Goal: Information Seeking & Learning: Learn about a topic

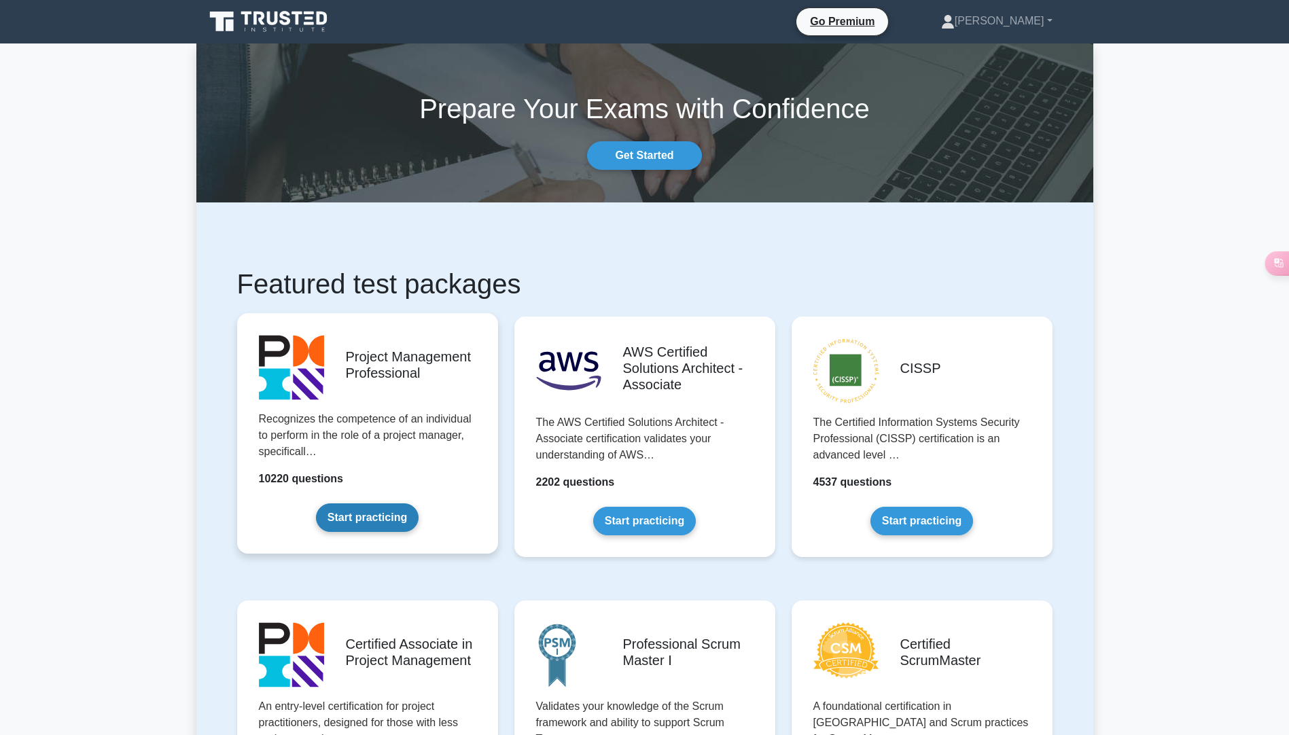
click at [340, 520] on link "Start practicing" at bounding box center [367, 518] width 103 height 29
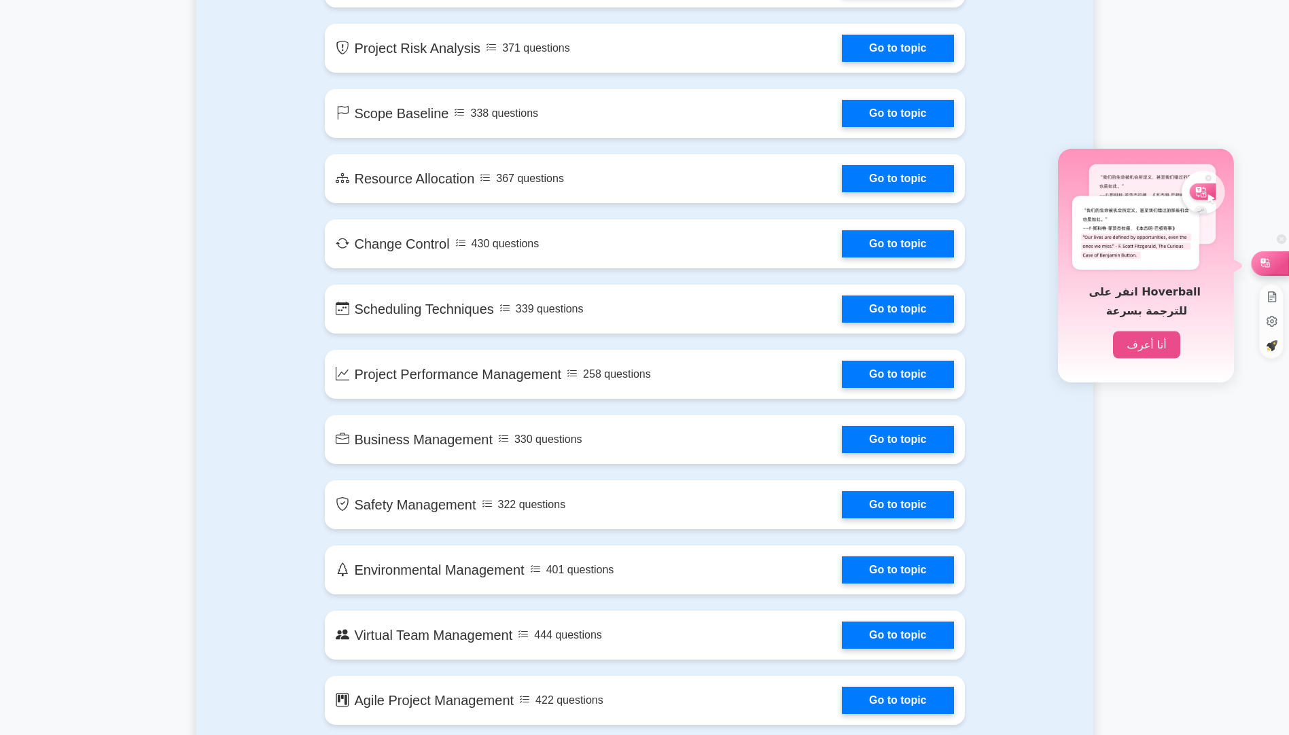
scroll to position [2311, 0]
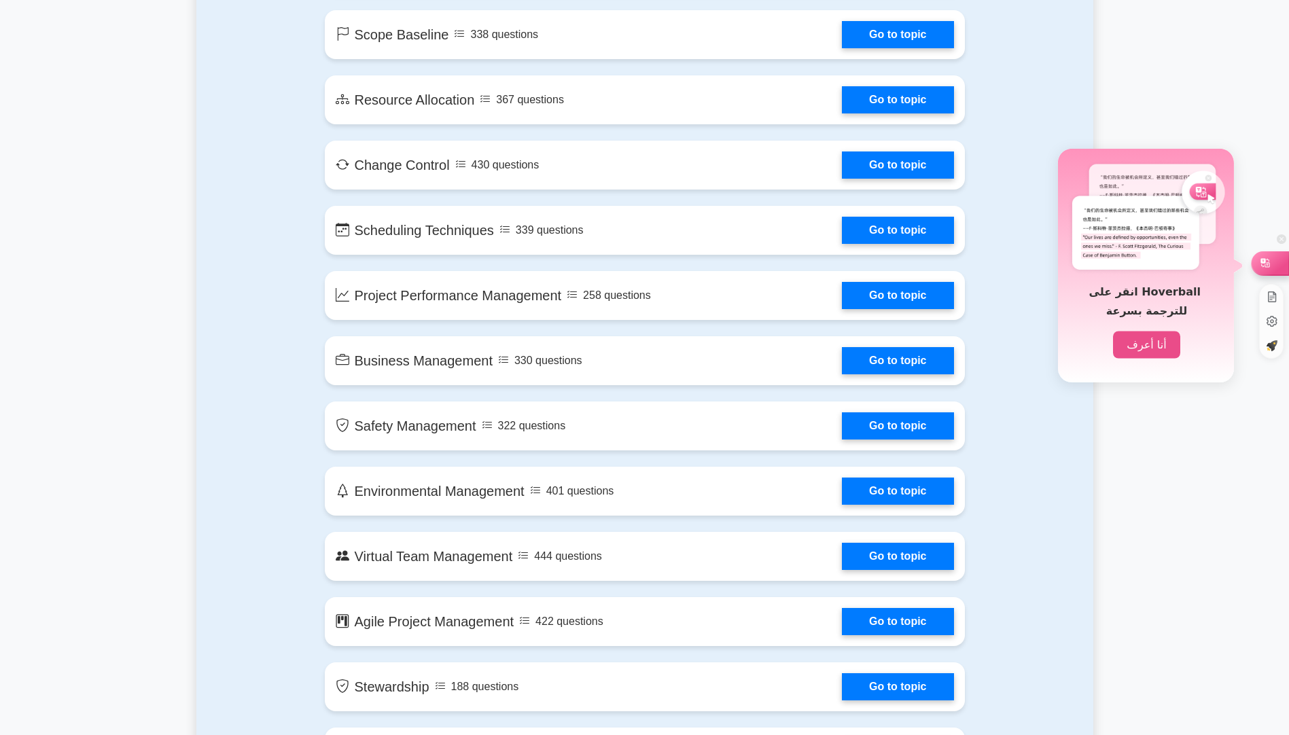
click at [436, 622] on div "انقر على Hoverball للترجمة بسرعة أنا أعرف" at bounding box center [644, 367] width 1289 height 735
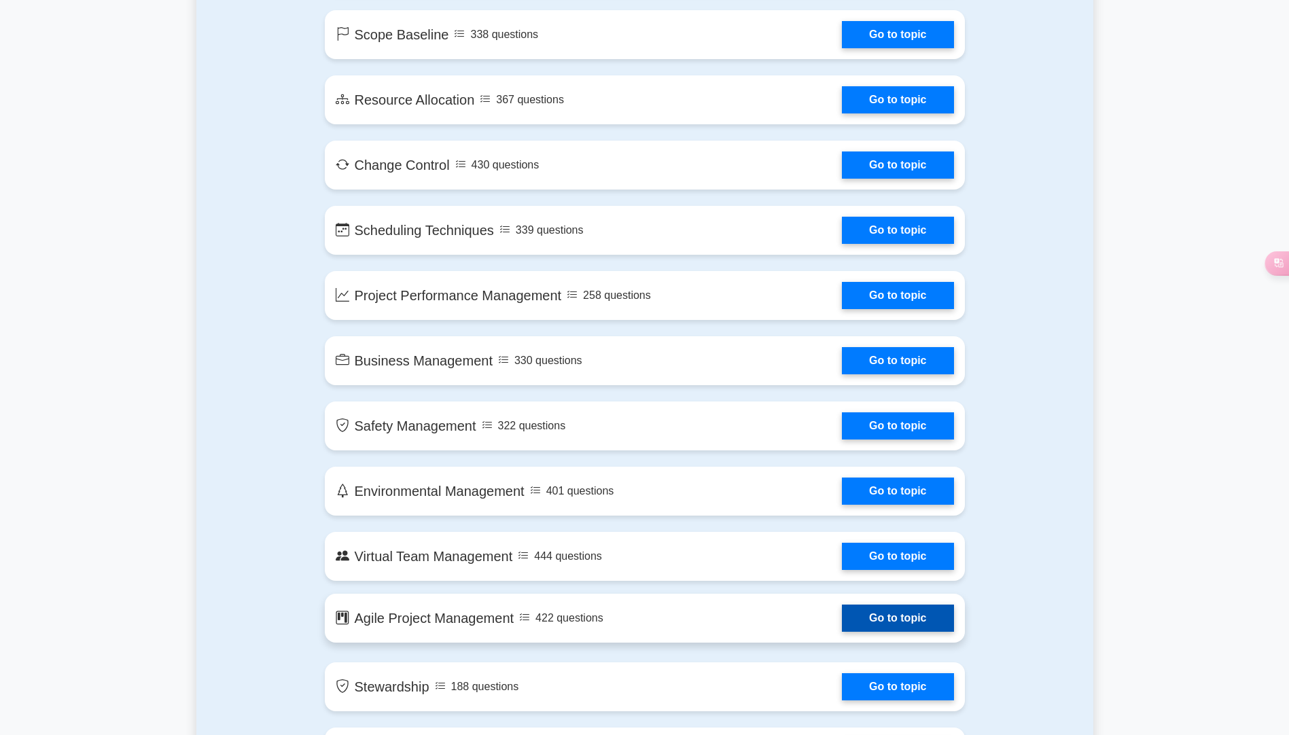
click at [842, 613] on link "Go to topic" at bounding box center [897, 618] width 111 height 27
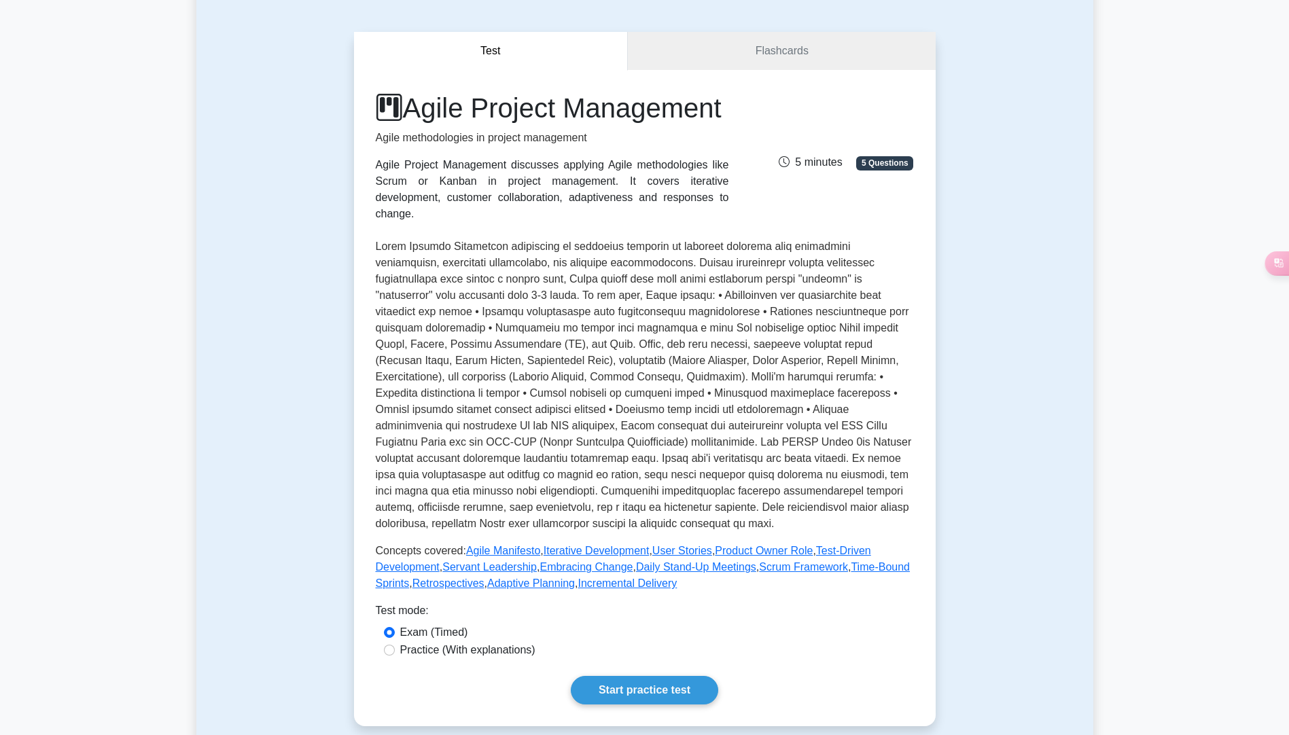
scroll to position [272, 0]
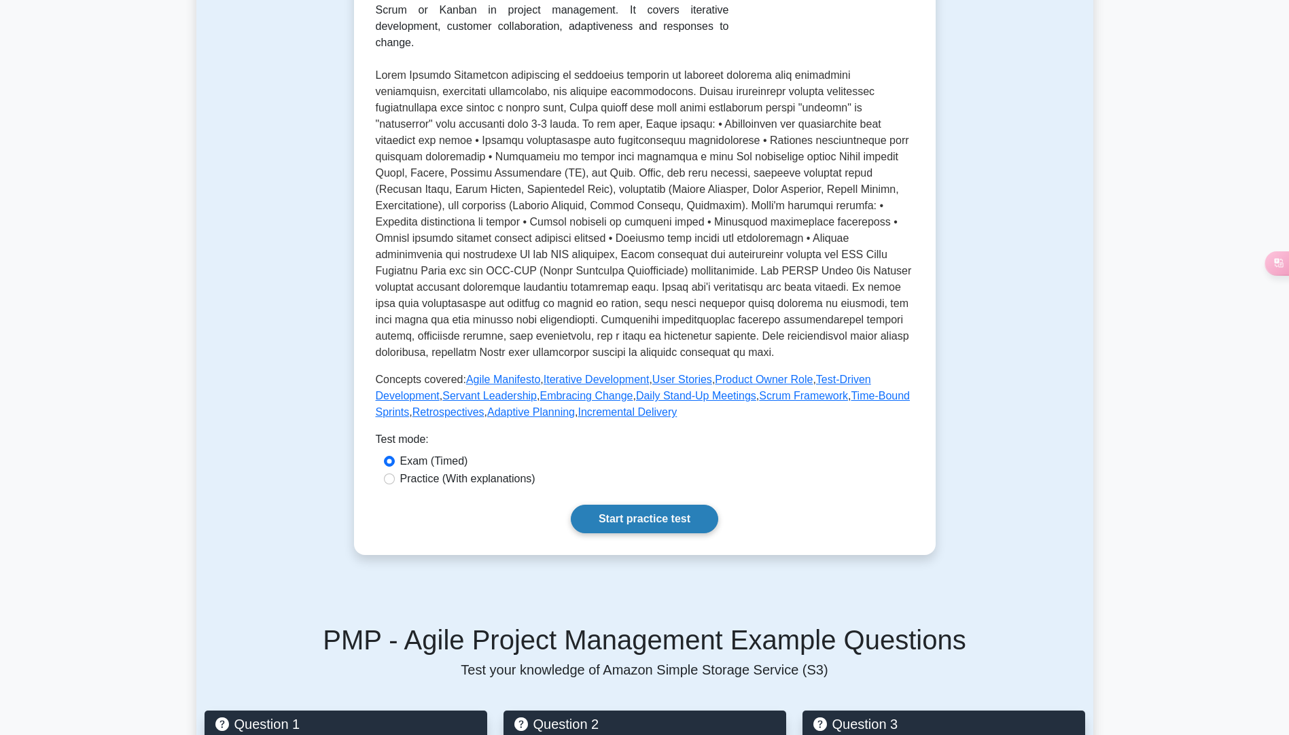
click at [610, 533] on link "Start practice test" at bounding box center [644, 519] width 147 height 29
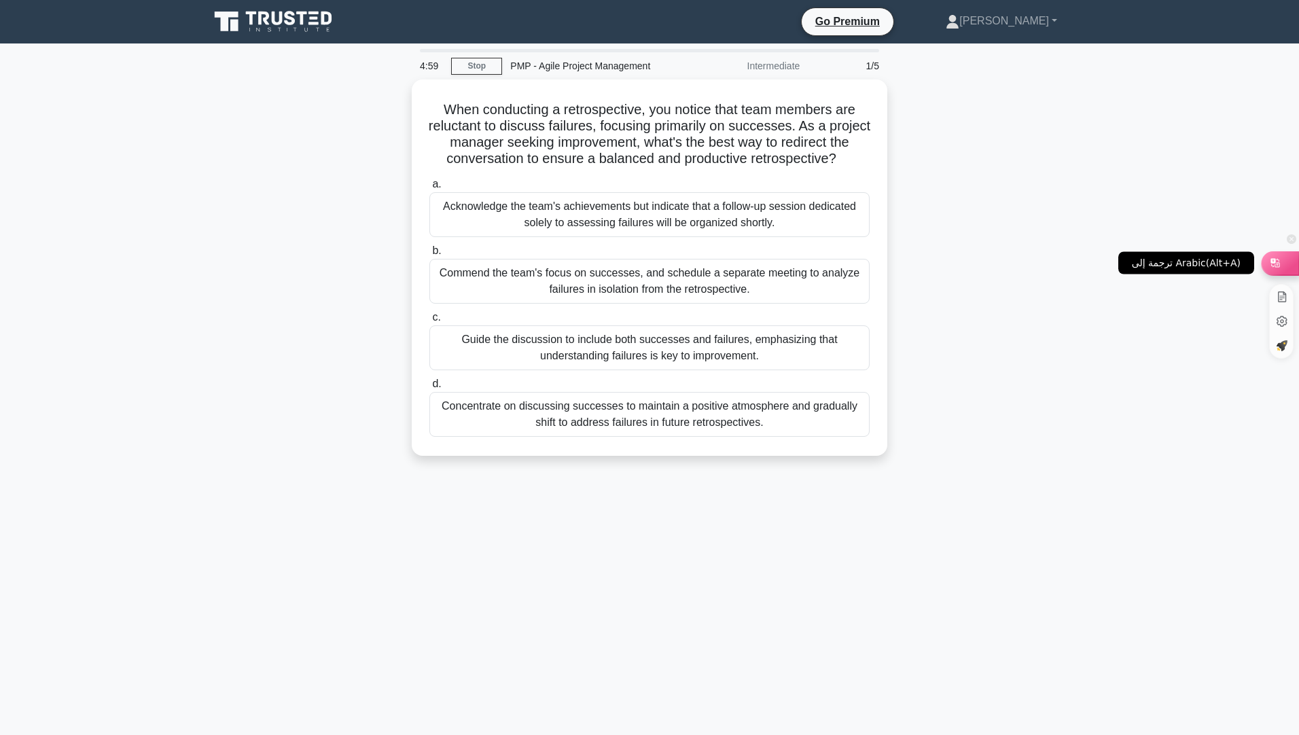
click at [1284, 262] on div at bounding box center [1280, 262] width 37 height 23
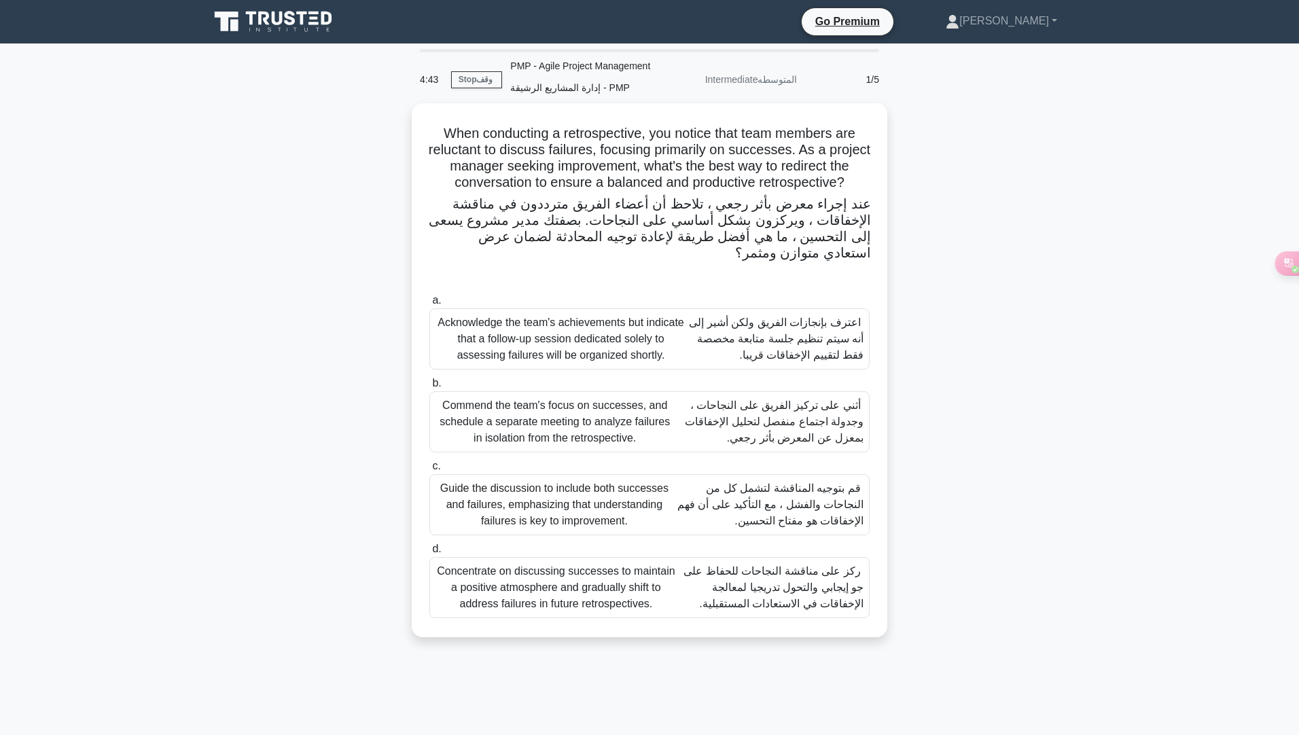
click at [827, 512] on font "قم بتوجيه المناقشة لتشمل كل من النجاحات والفشل ، مع التأكيد على أن فهم الإخفاقا…" at bounding box center [771, 505] width 186 height 44
click at [430, 471] on input "c. Guide the discussion to include both successes and failures, emphasizing tha…" at bounding box center [430, 466] width 0 height 9
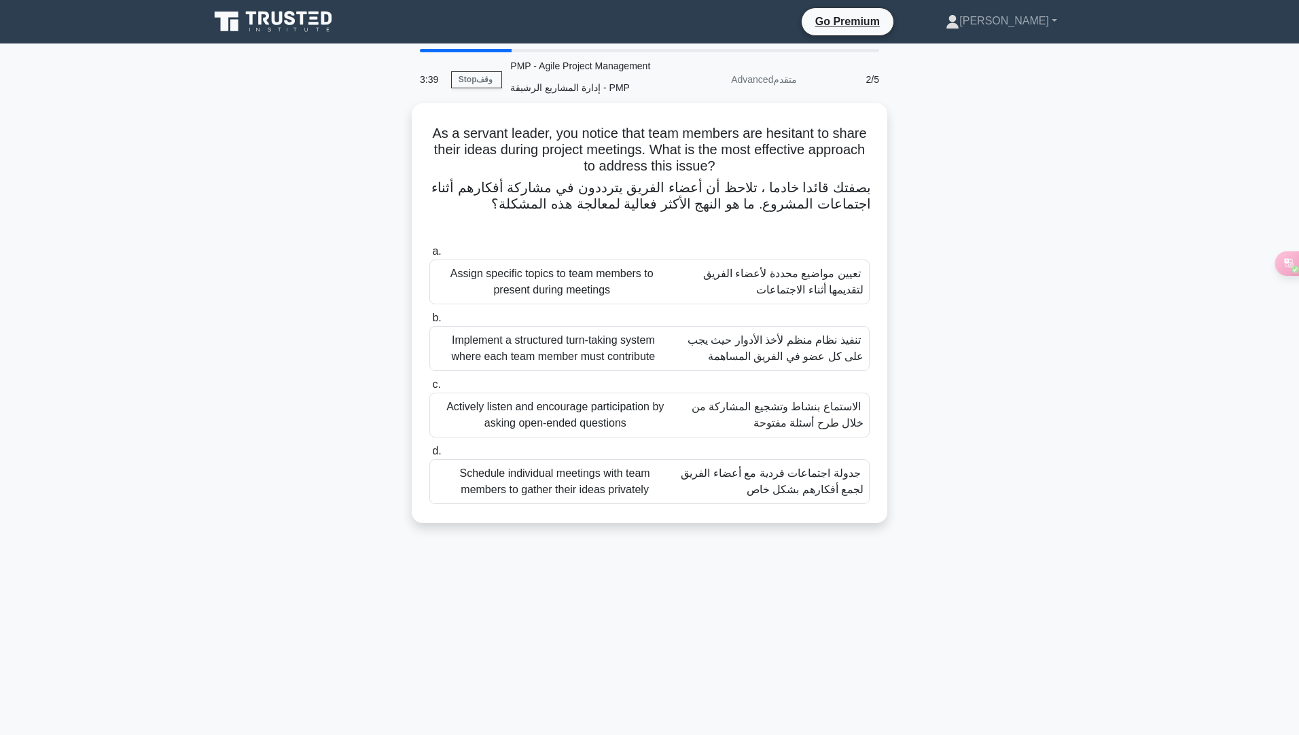
click at [828, 427] on font "الاستماع بنشاط وتشجيع المشاركة من خلال طرح أسئلة مفتوحة" at bounding box center [778, 415] width 172 height 28
click at [430, 389] on input "c. Actively listen and encourage participation by asking open-ended questions ا…" at bounding box center [430, 385] width 0 height 9
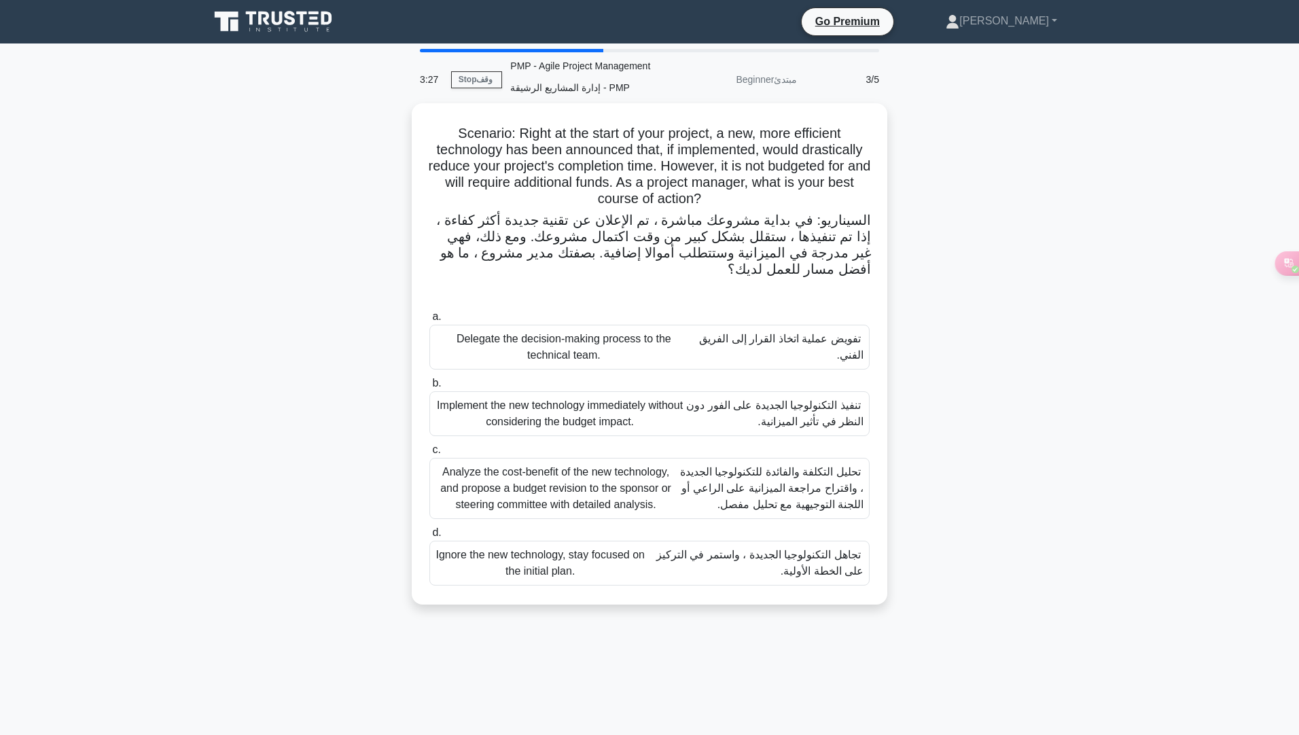
click at [733, 493] on font "تحليل التكلفة والفائدة للتكنولوجيا الجديدة ، واقتراح مراجعة الميزانية على الراع…" at bounding box center [771, 488] width 183 height 44
click at [430, 455] on input "c. Analyze the cost-benefit of the new technology, and propose a budget revisio…" at bounding box center [430, 450] width 0 height 9
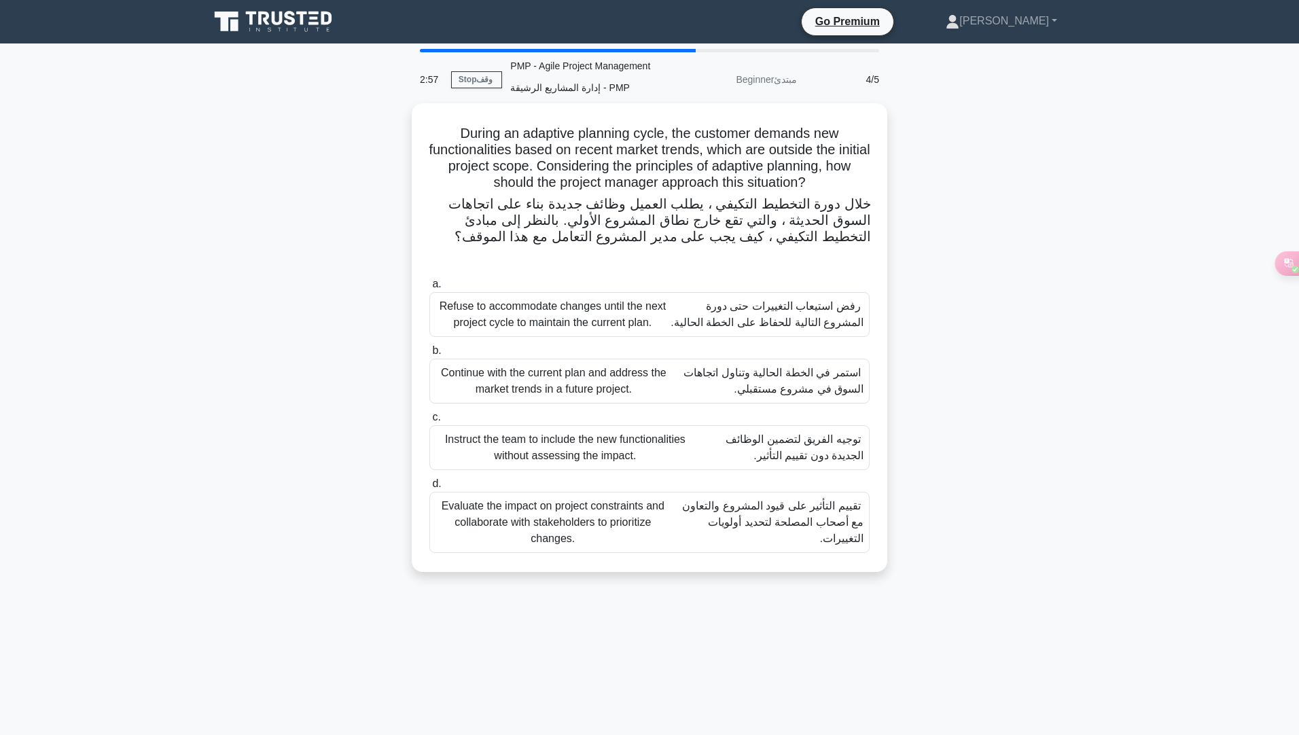
click at [722, 510] on font "تقييم التأثير على قيود المشروع والتعاون مع أصحاب المصلحة لتحديد أولويات التغيير…" at bounding box center [772, 522] width 181 height 44
click at [430, 489] on input "d. Evaluate the impact on project constraints and collaborate with stakeholders…" at bounding box center [430, 484] width 0 height 9
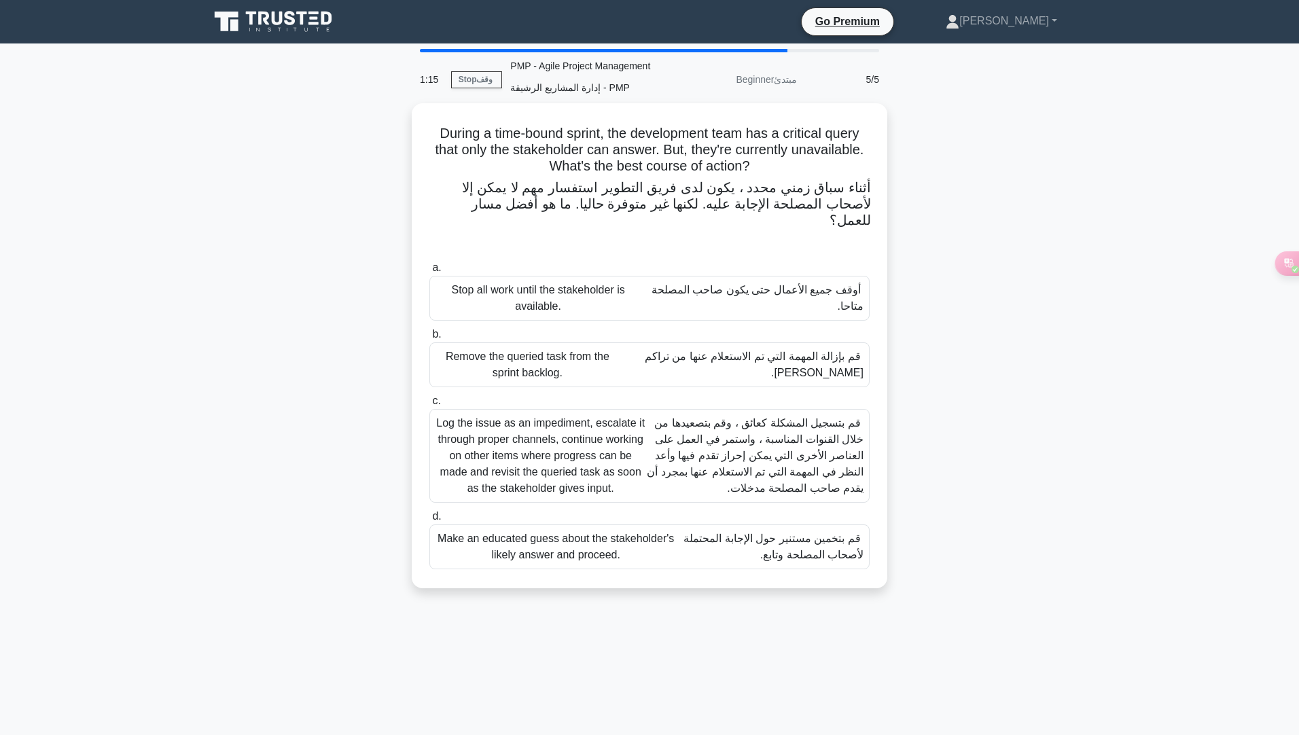
click at [769, 449] on font "قم بتسجيل المشكلة كعائق ، وقم بتصعيدها من خلال القنوات المناسبة ، واستمر في الع…" at bounding box center [755, 456] width 218 height 82
click at [430, 406] on input "c. Log the issue as an impediment, escalate it through proper channels, continu…" at bounding box center [430, 401] width 0 height 9
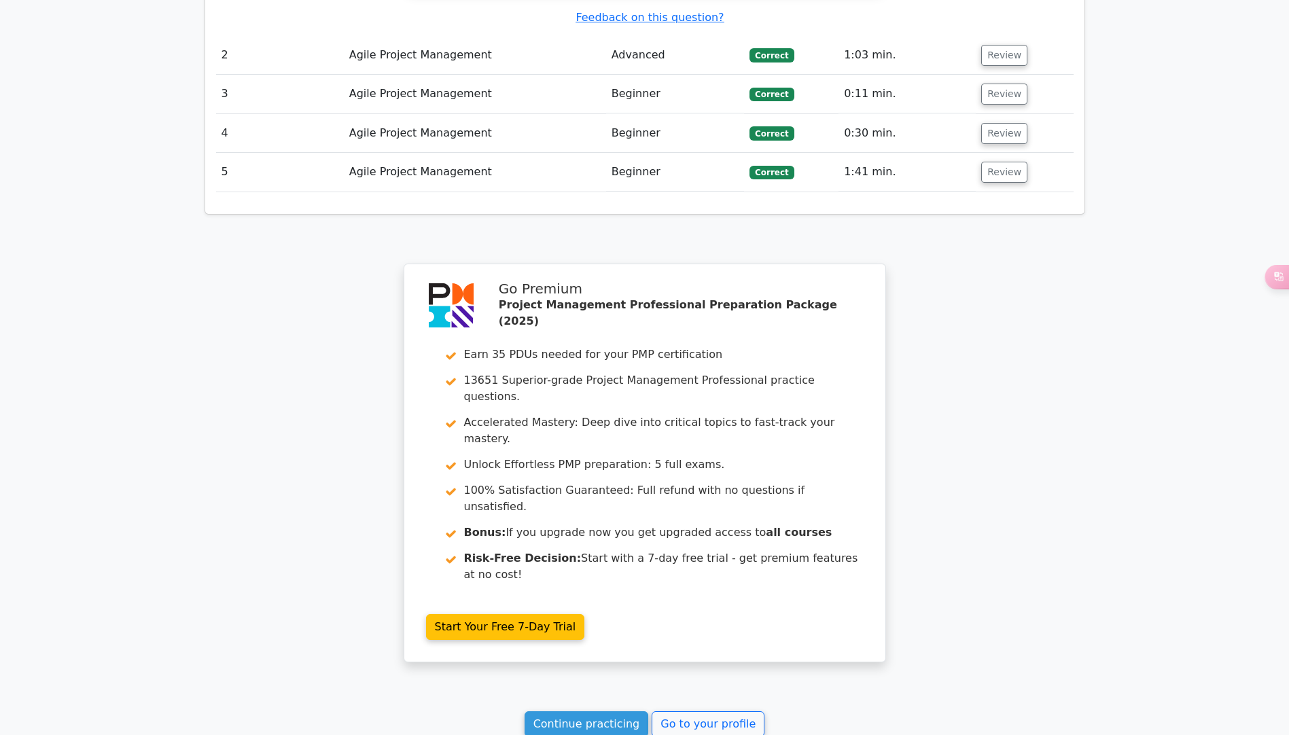
scroll to position [1906, 0]
